Goal: Navigation & Orientation: Find specific page/section

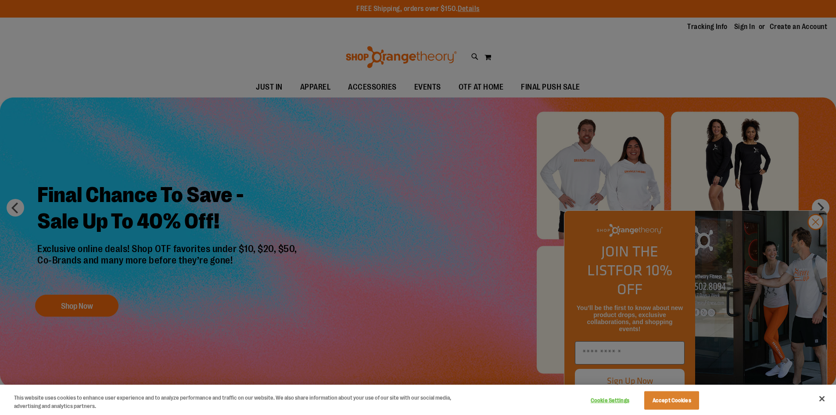
click at [373, 86] on div at bounding box center [418, 207] width 836 height 415
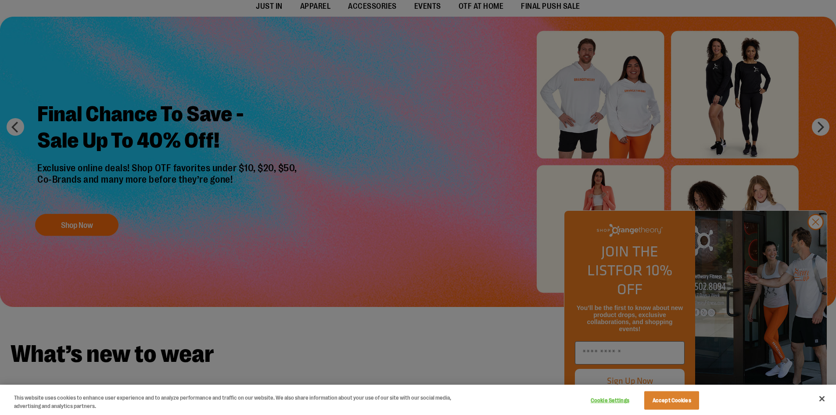
drag, startPoint x: 722, startPoint y: 373, endPoint x: 655, endPoint y: 389, distance: 68.6
click at [665, 334] on html "Skip to Content The store will not work correctly when cookies are disabled. FR…" at bounding box center [418, 126] width 836 height 415
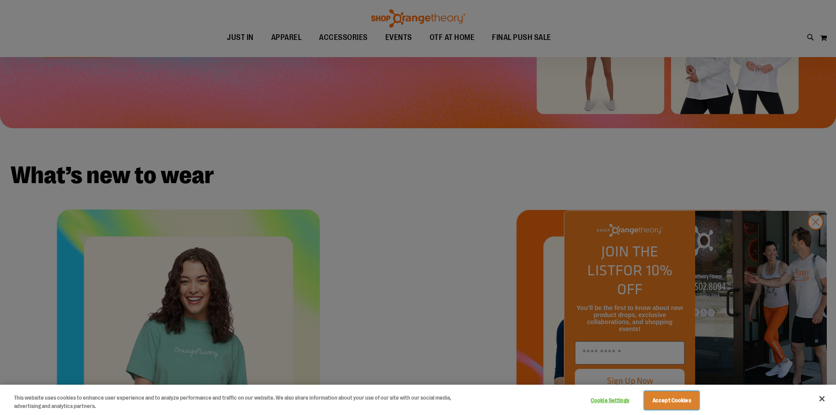
click at [668, 394] on button "Accept Cookies" at bounding box center [671, 400] width 55 height 18
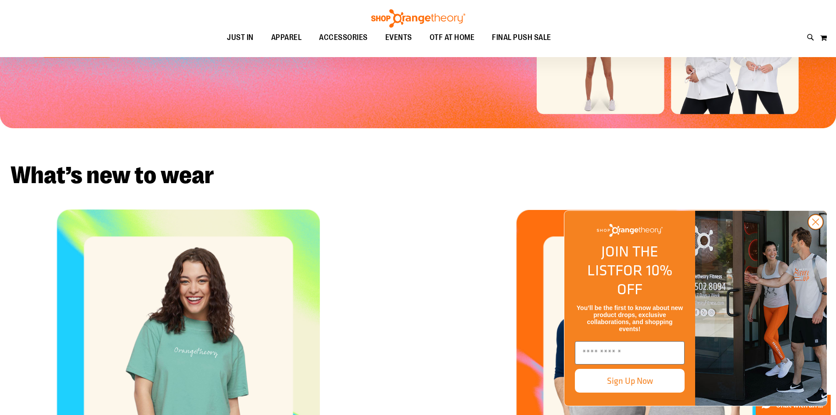
click at [815, 229] on circle "Close dialog" at bounding box center [815, 222] width 14 height 14
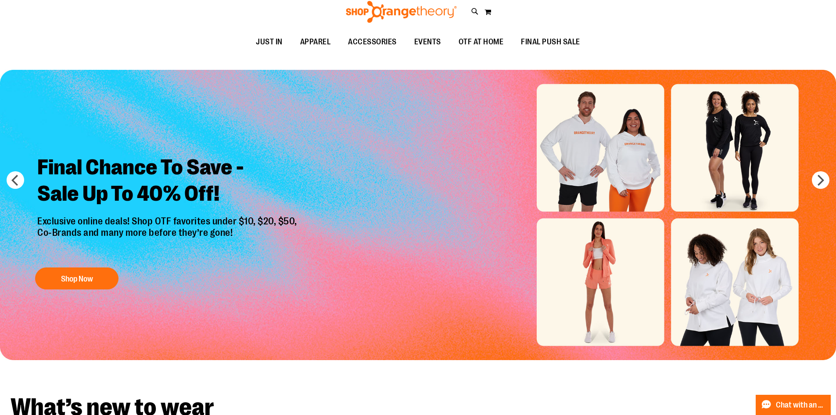
scroll to position [0, 0]
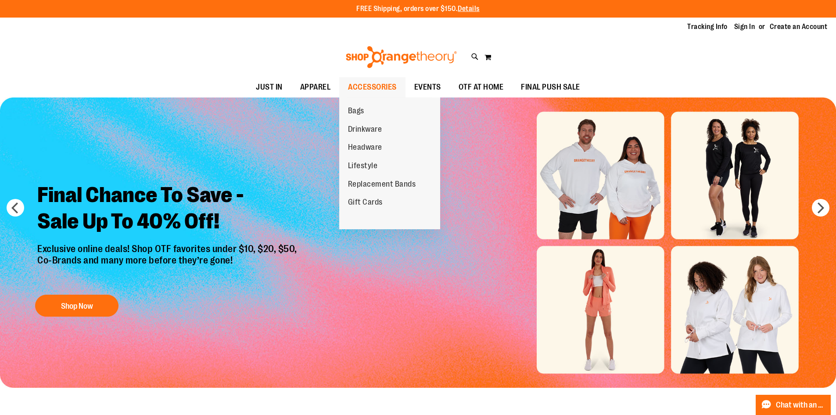
click at [366, 82] on span "ACCESSORIES" at bounding box center [372, 87] width 49 height 20
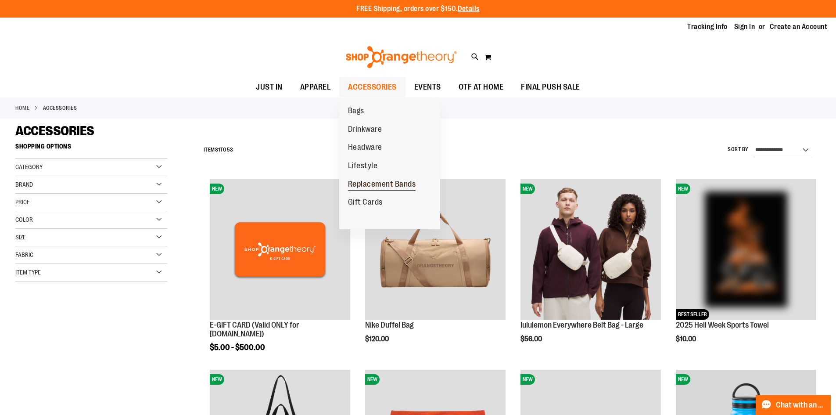
click at [371, 185] on span "Replacement Bands" at bounding box center [382, 185] width 68 height 11
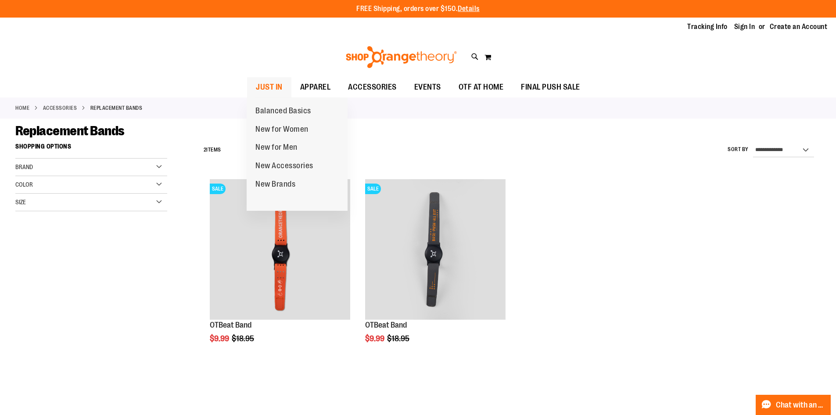
click at [273, 90] on span "JUST IN" at bounding box center [269, 87] width 27 height 20
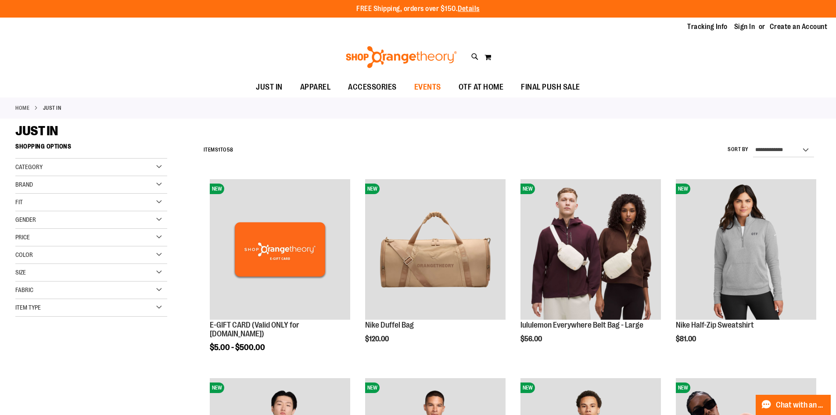
click at [429, 93] on span "EVENTS" at bounding box center [427, 87] width 27 height 20
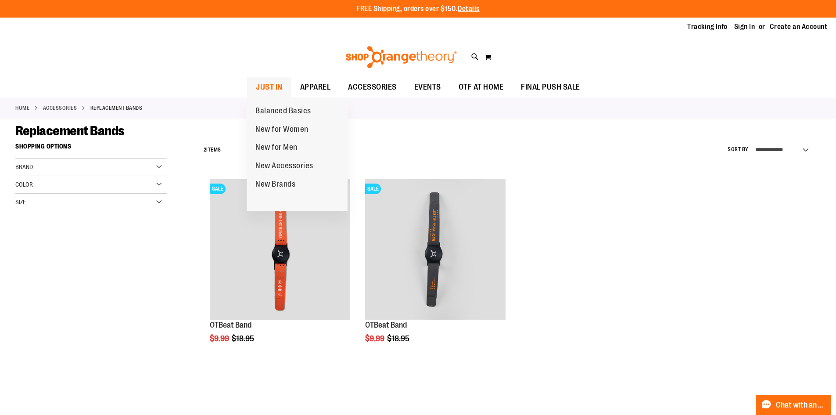
click at [264, 93] on span "JUST IN" at bounding box center [269, 87] width 27 height 20
